Goal: Navigation & Orientation: Understand site structure

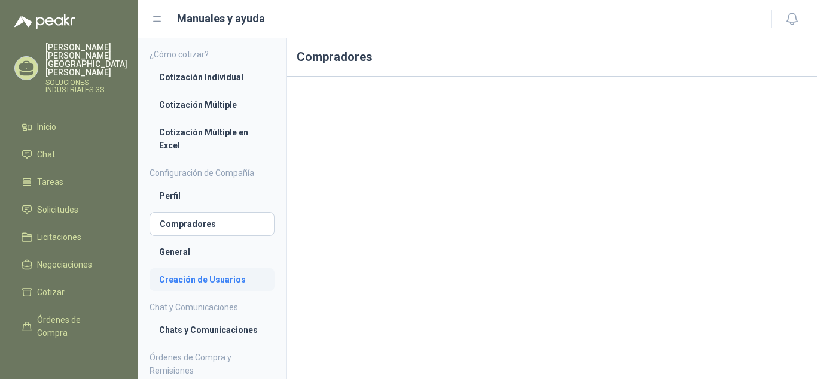
click at [212, 277] on li "Creación de Usuarios" at bounding box center [212, 279] width 106 height 13
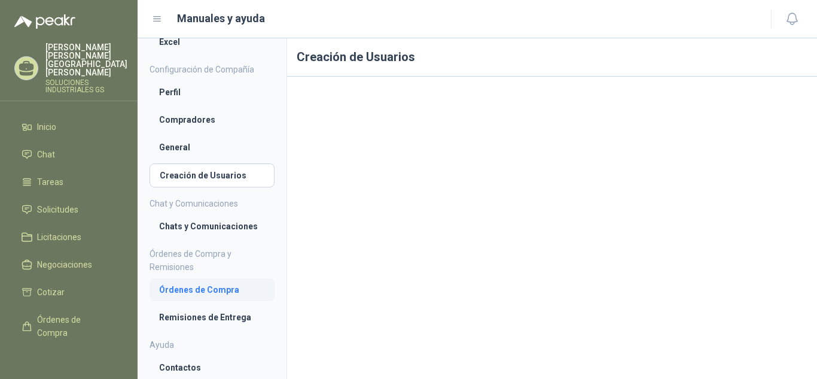
click at [228, 289] on li "Órdenes de Compra" at bounding box center [212, 289] width 106 height 13
click at [232, 318] on li "Remisiones de Entrega" at bounding box center [212, 316] width 106 height 13
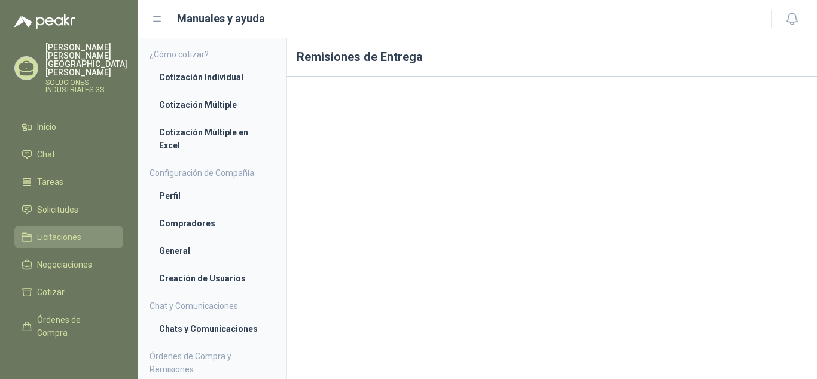
click at [75, 230] on span "Licitaciones" at bounding box center [59, 236] width 44 height 13
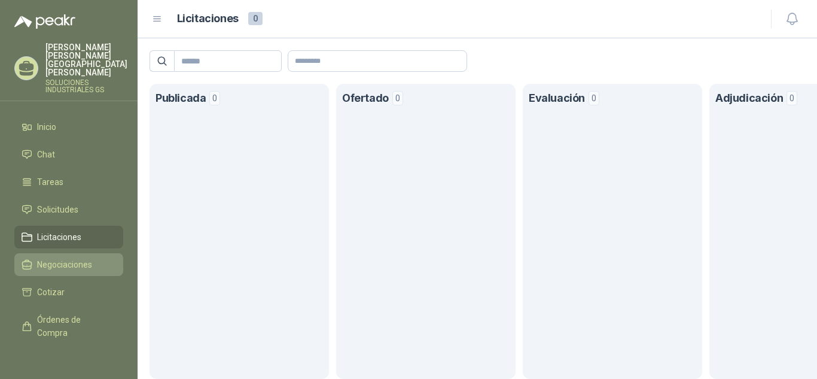
click at [84, 258] on span "Negociaciones" at bounding box center [64, 264] width 55 height 13
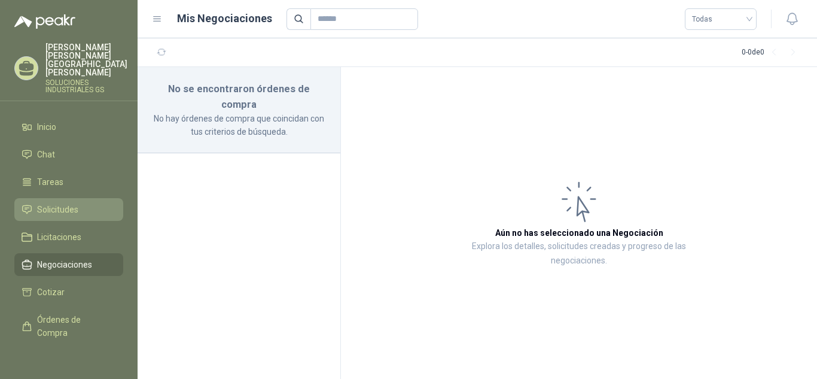
click at [59, 203] on span "Solicitudes" at bounding box center [57, 209] width 41 height 13
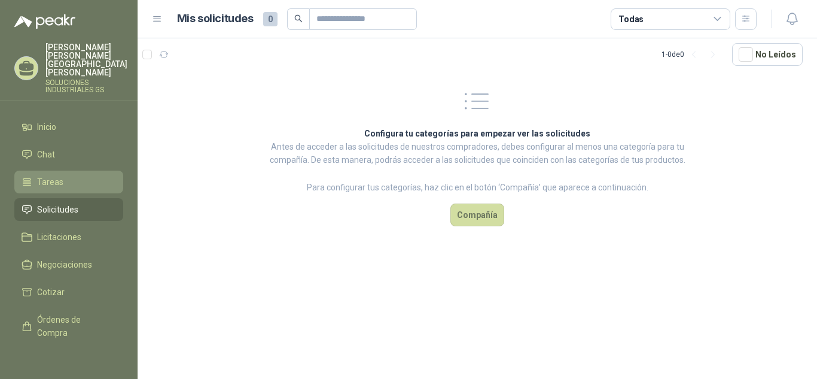
click at [63, 175] on li "Tareas" at bounding box center [69, 181] width 94 height 13
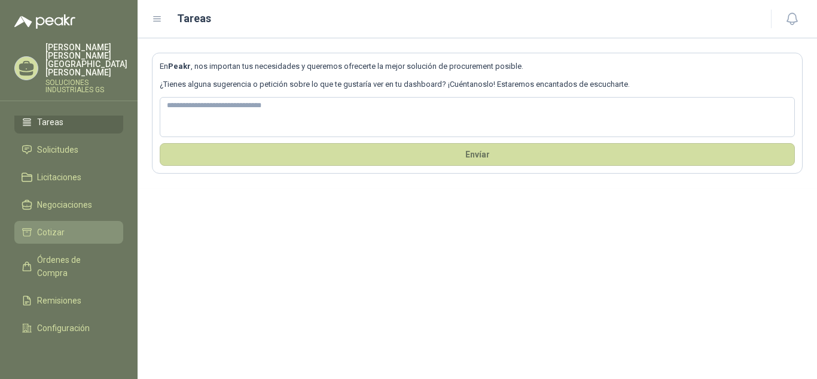
scroll to position [78, 0]
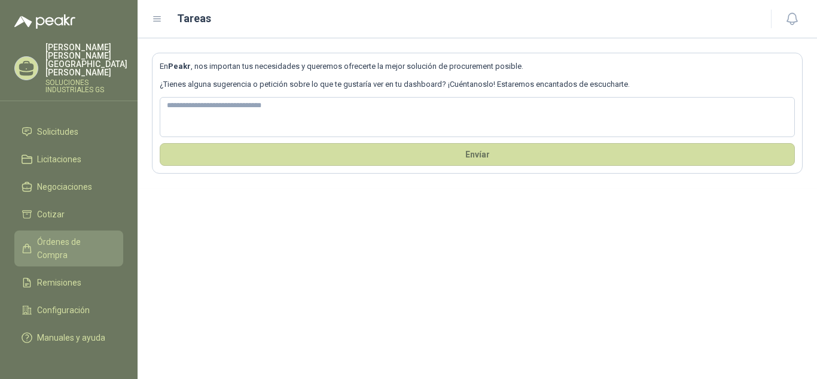
click at [69, 235] on span "Órdenes de Compra" at bounding box center [74, 248] width 75 height 26
